Goal: Information Seeking & Learning: Find specific page/section

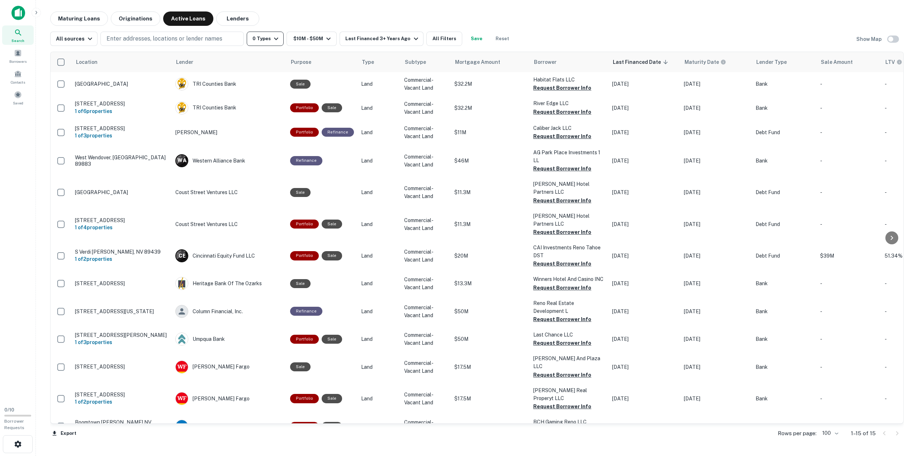
click at [274, 38] on icon "button" at bounding box center [276, 39] width 4 height 3
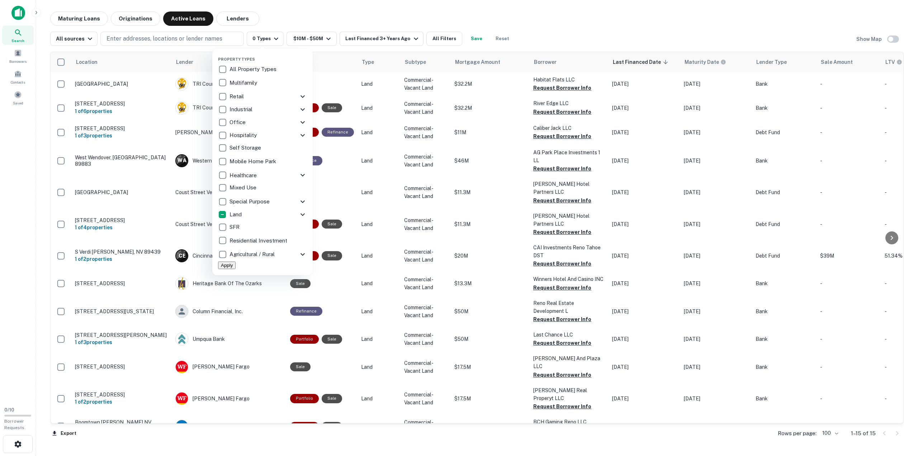
click at [303, 213] on icon at bounding box center [302, 214] width 9 height 9
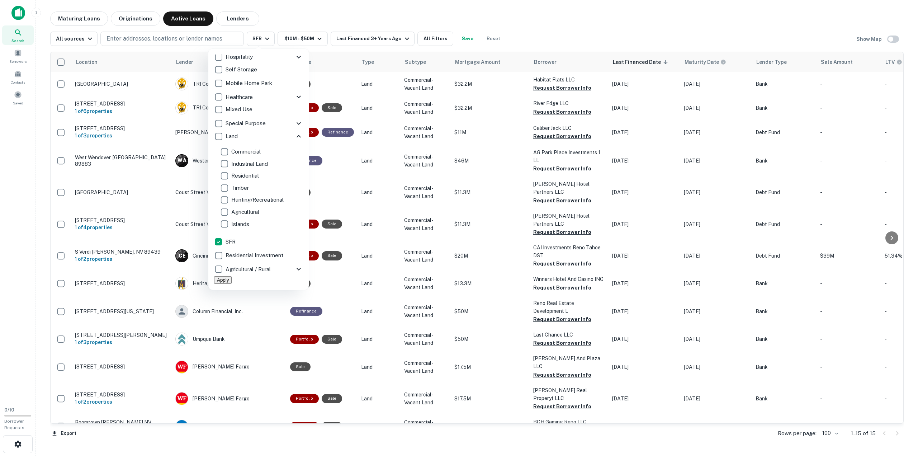
click at [232, 276] on button "Apply" at bounding box center [223, 280] width 18 height 8
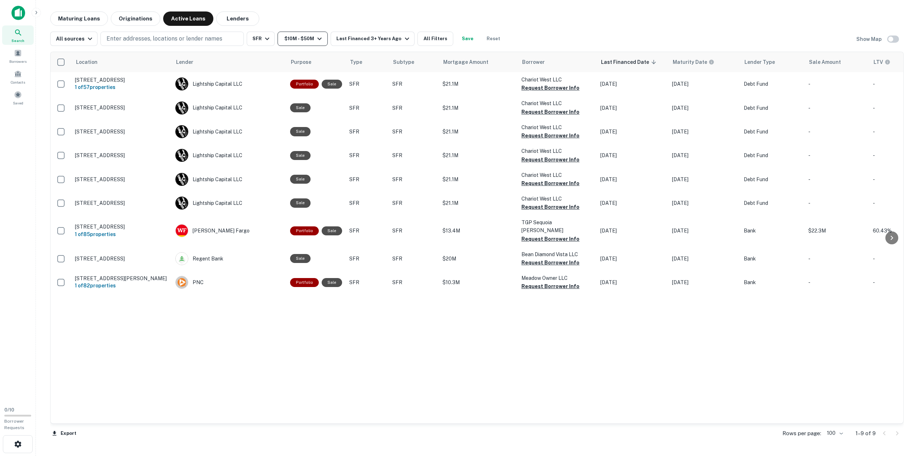
click at [316, 37] on icon "button" at bounding box center [319, 38] width 9 height 9
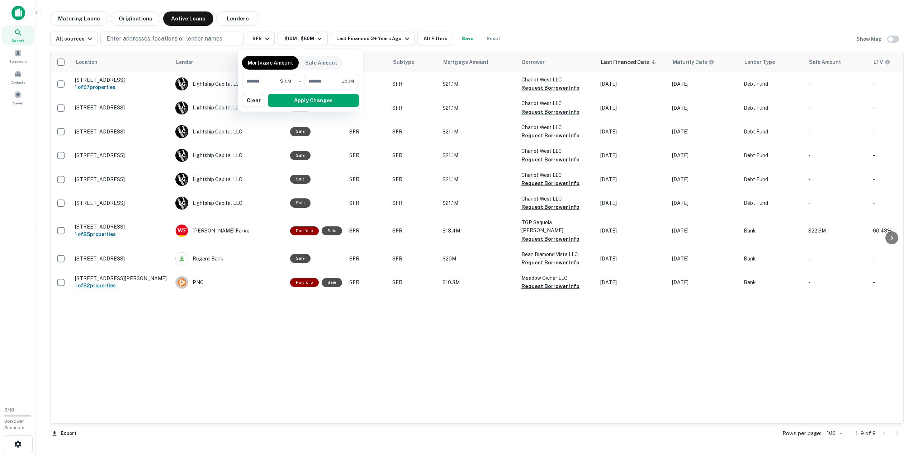
click at [431, 40] on div at bounding box center [459, 228] width 918 height 456
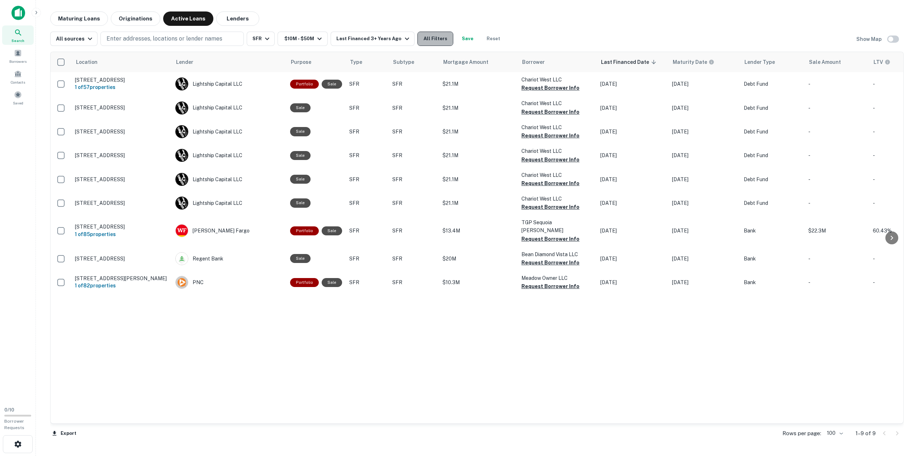
click at [430, 40] on button "All Filters" at bounding box center [435, 39] width 36 height 14
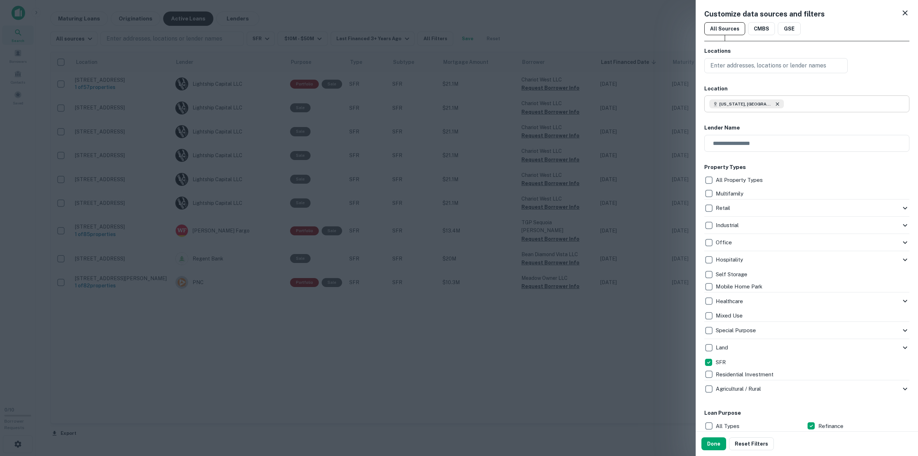
click at [775, 104] on icon at bounding box center [776, 103] width 3 height 3
click at [735, 104] on input "text" at bounding box center [809, 103] width 200 height 17
type input "*"
click at [724, 62] on p "Enter addresses, locations or lender names" at bounding box center [768, 65] width 116 height 9
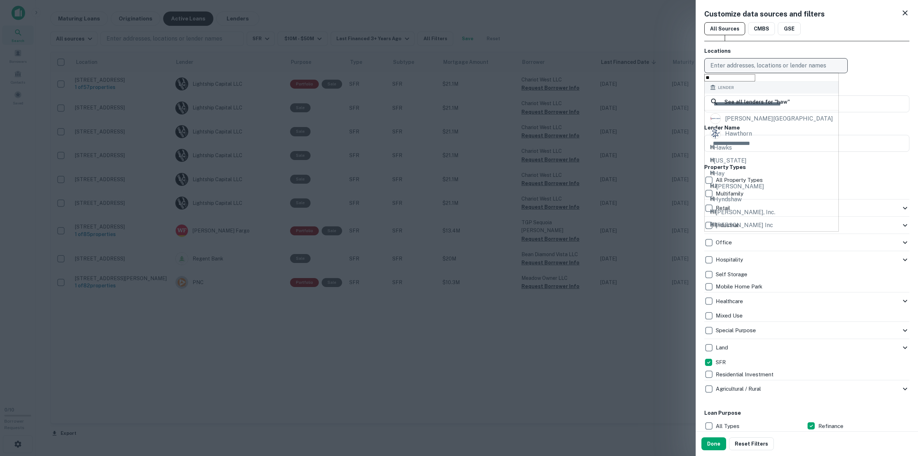
type input "*"
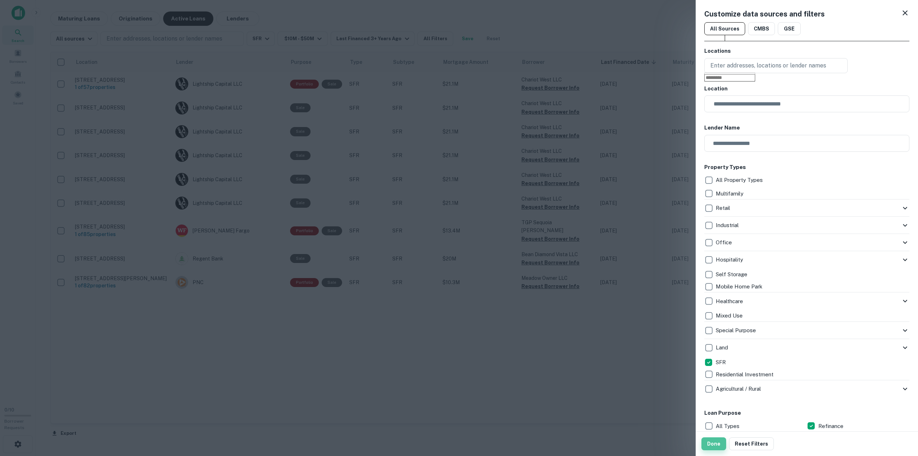
click at [711, 443] on button "Done" at bounding box center [713, 443] width 25 height 13
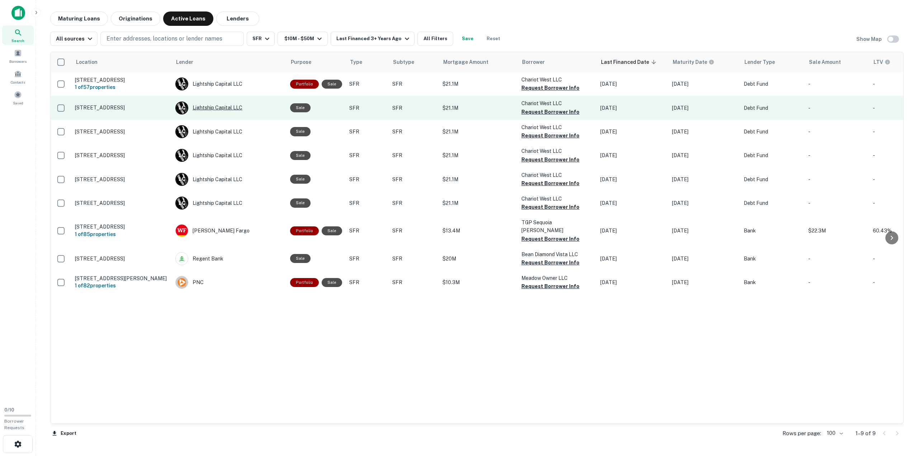
click at [201, 112] on div "L C Lightship Capital LLC" at bounding box center [229, 107] width 108 height 13
